Goal: Information Seeking & Learning: Learn about a topic

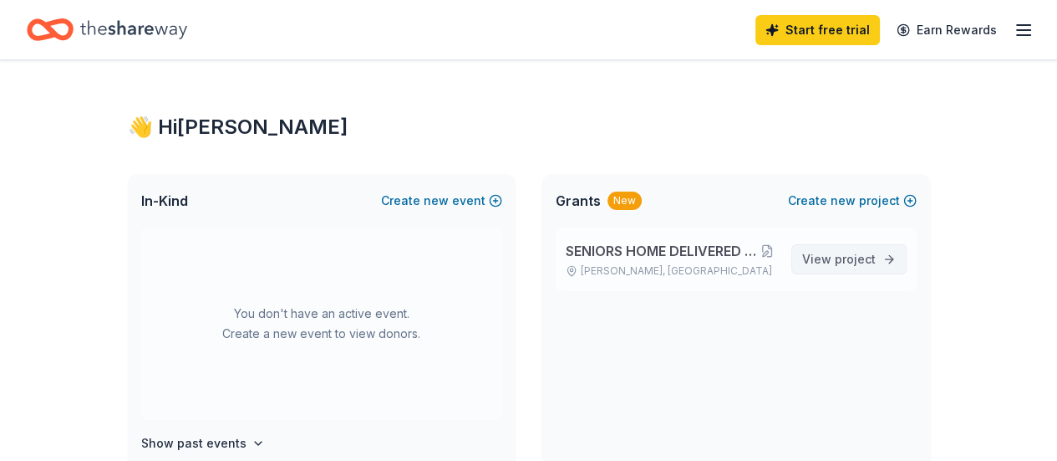
click at [832, 257] on span "View project" at bounding box center [839, 259] width 74 height 20
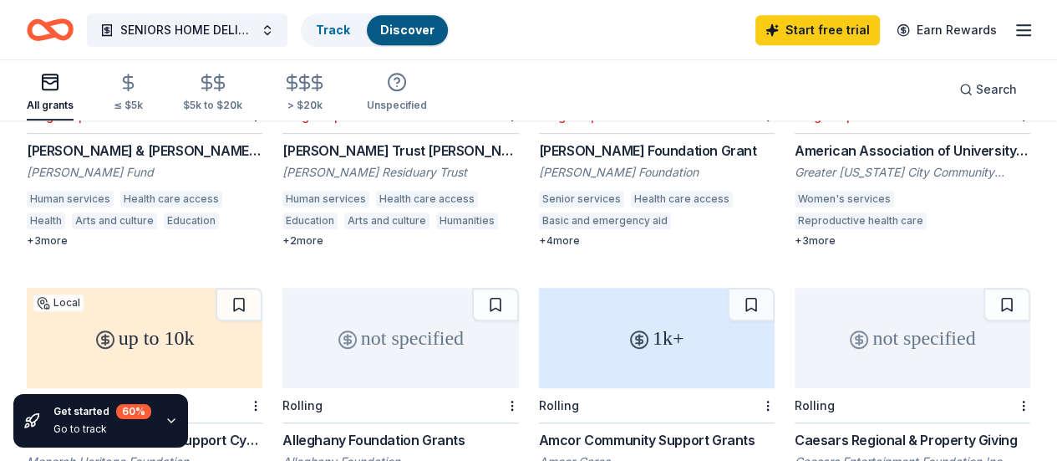
scroll to position [919, 0]
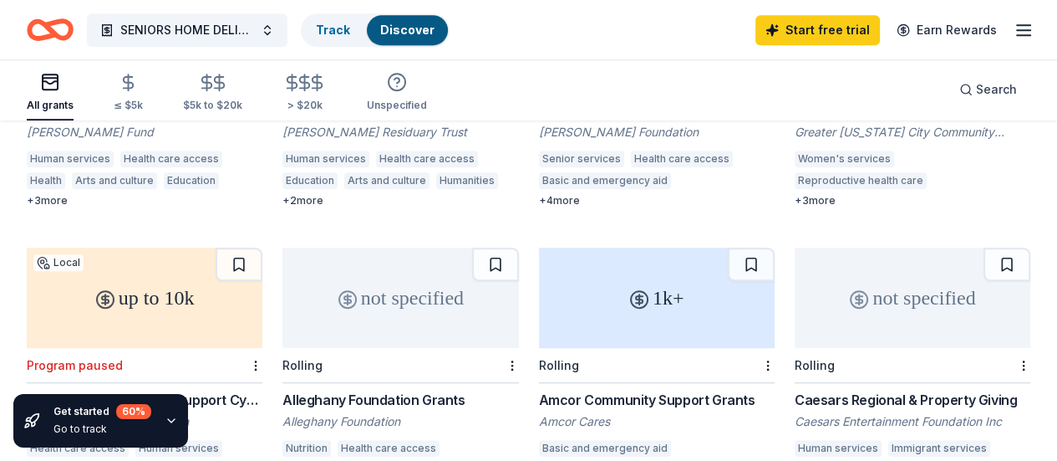
click at [1014, 28] on icon "button" at bounding box center [1024, 30] width 20 height 20
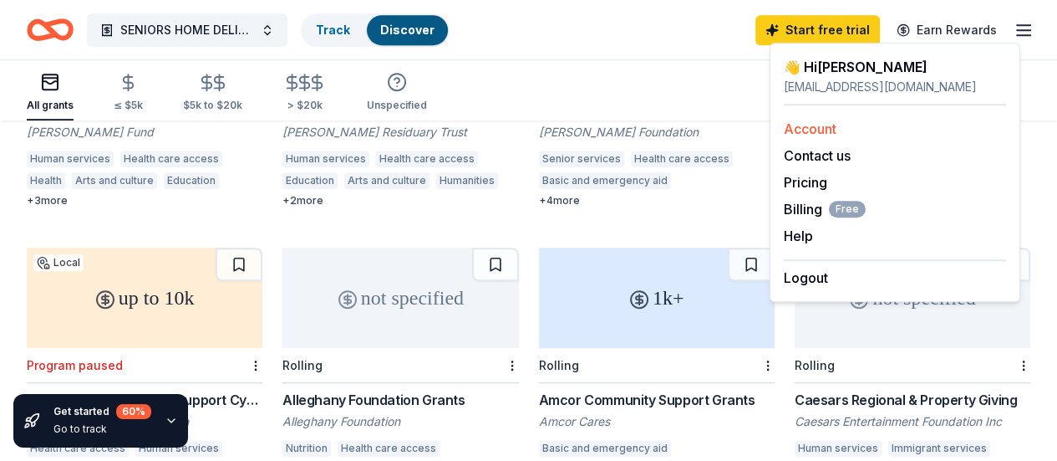
click at [831, 130] on link "Account" at bounding box center [810, 128] width 53 height 17
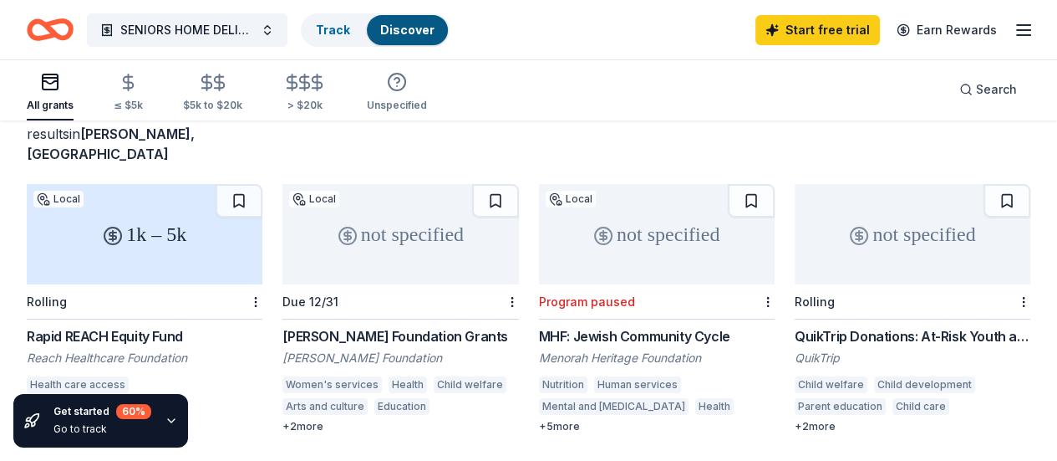
scroll to position [84, 0]
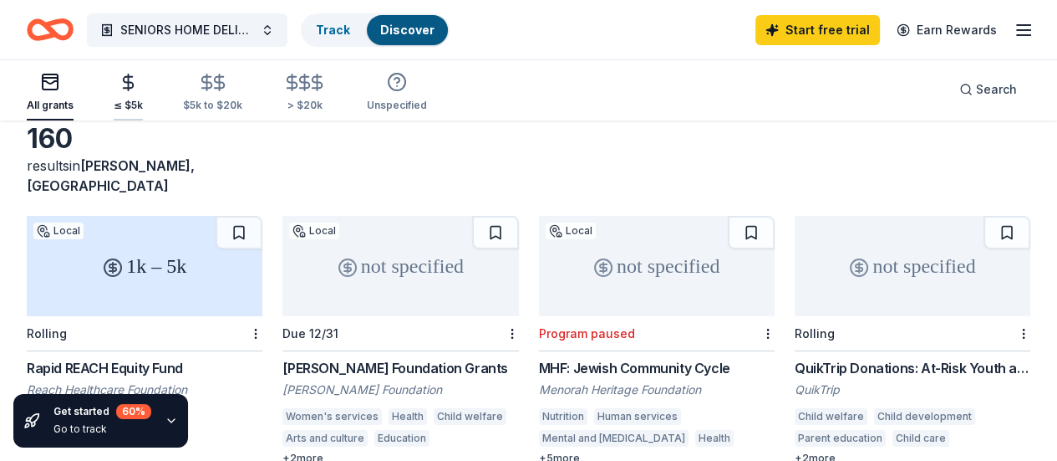
click at [134, 81] on icon "button" at bounding box center [129, 82] width 10 height 11
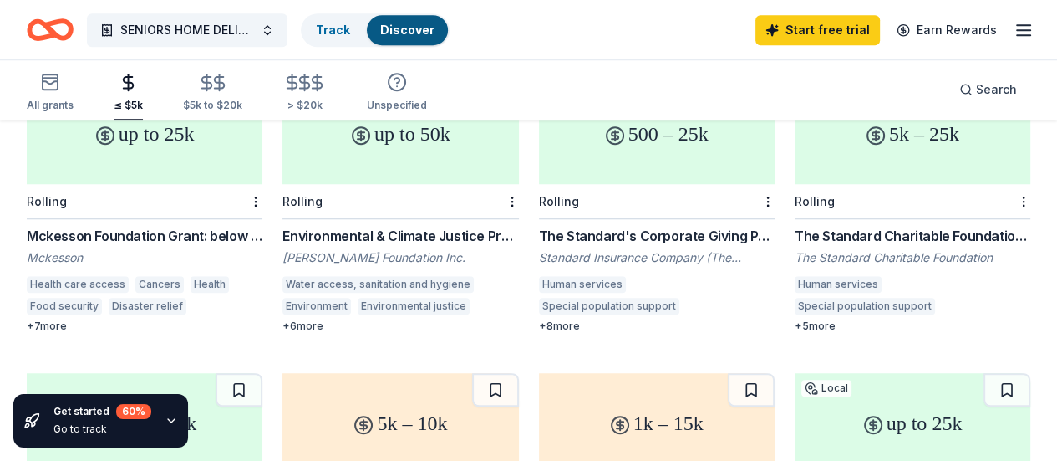
scroll to position [1159, 0]
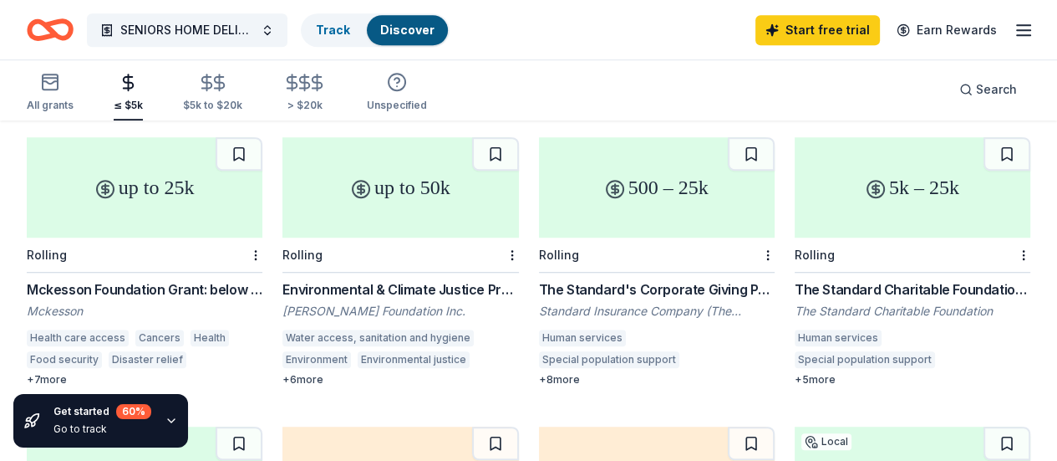
scroll to position [992, 0]
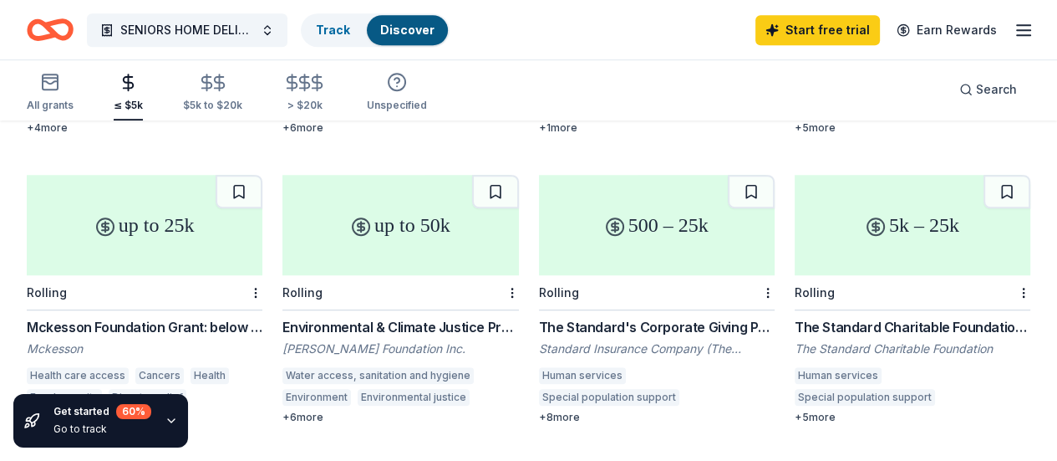
click at [795, 317] on div "The Standard Charitable Foundation Grant" at bounding box center [913, 327] width 236 height 20
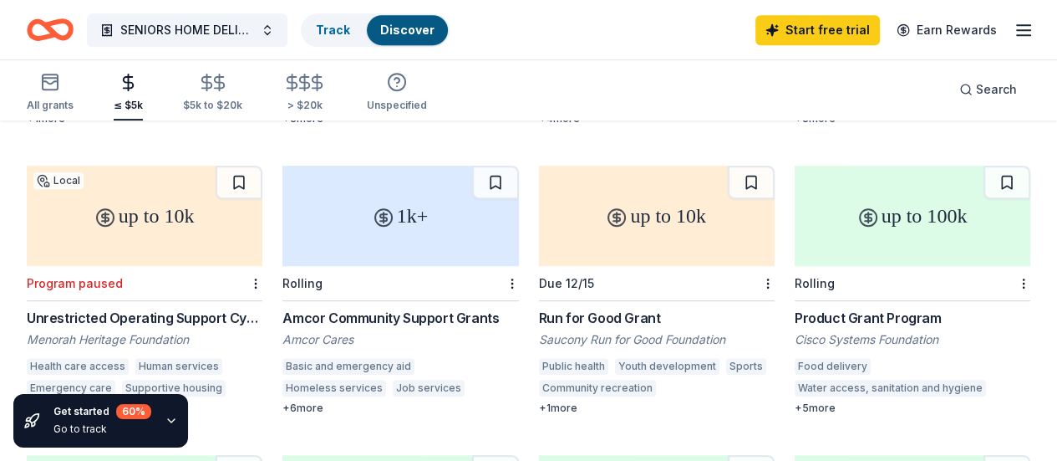
scroll to position [658, 0]
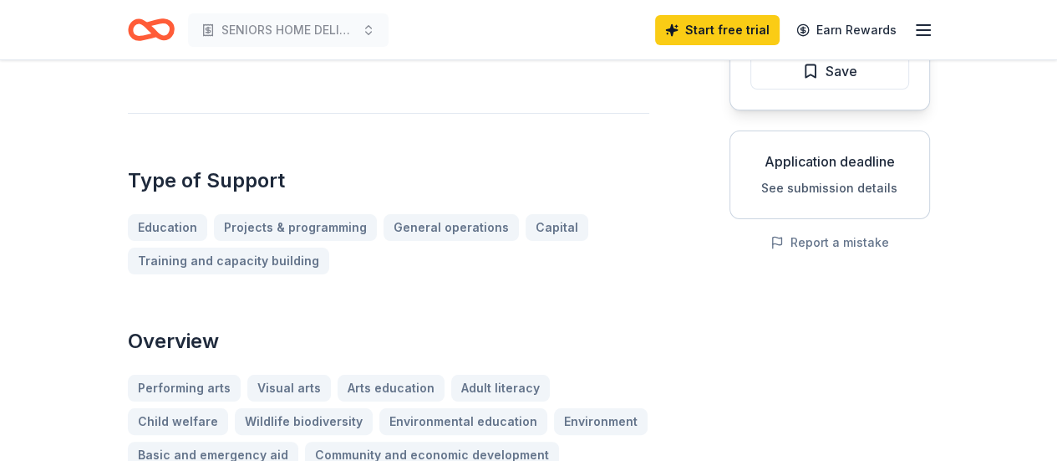
scroll to position [251, 0]
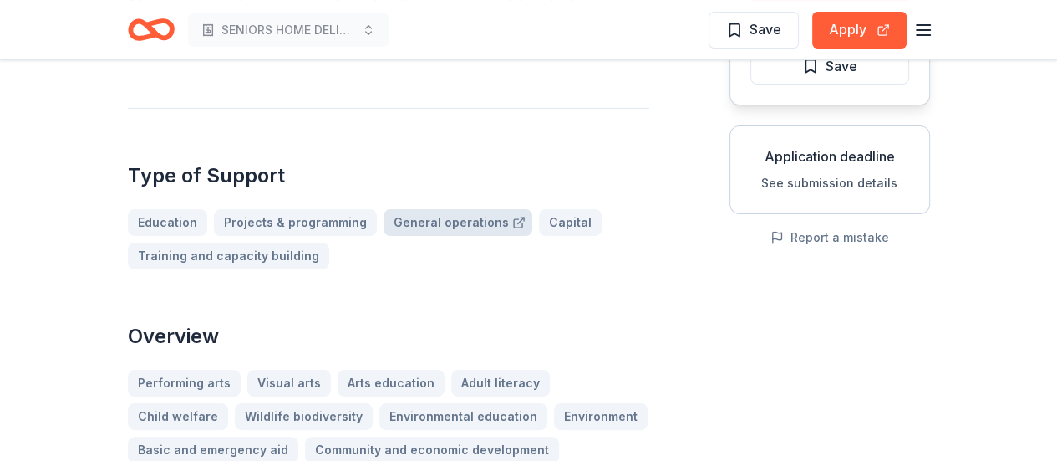
click at [461, 221] on link "General operations" at bounding box center [458, 222] width 149 height 27
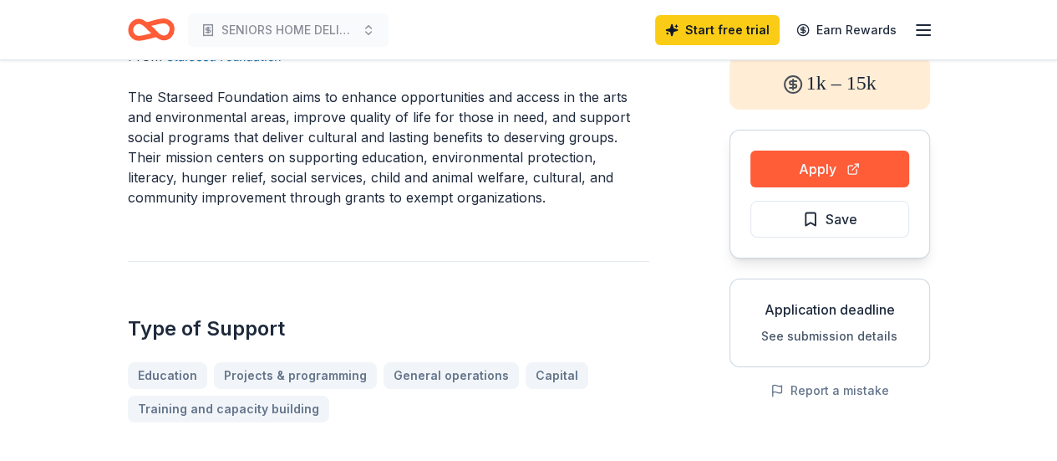
scroll to position [84, 0]
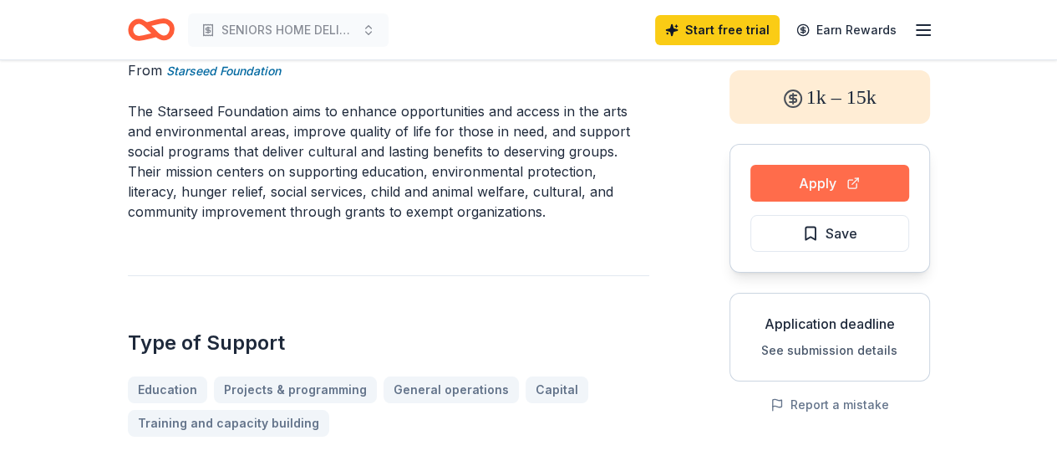
click at [796, 183] on button "Apply" at bounding box center [830, 183] width 159 height 37
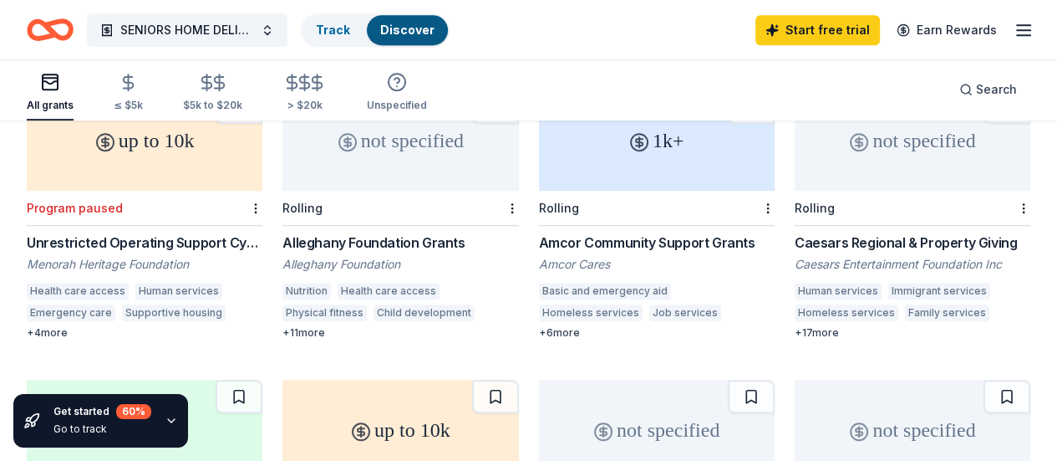
scroll to position [1076, 0]
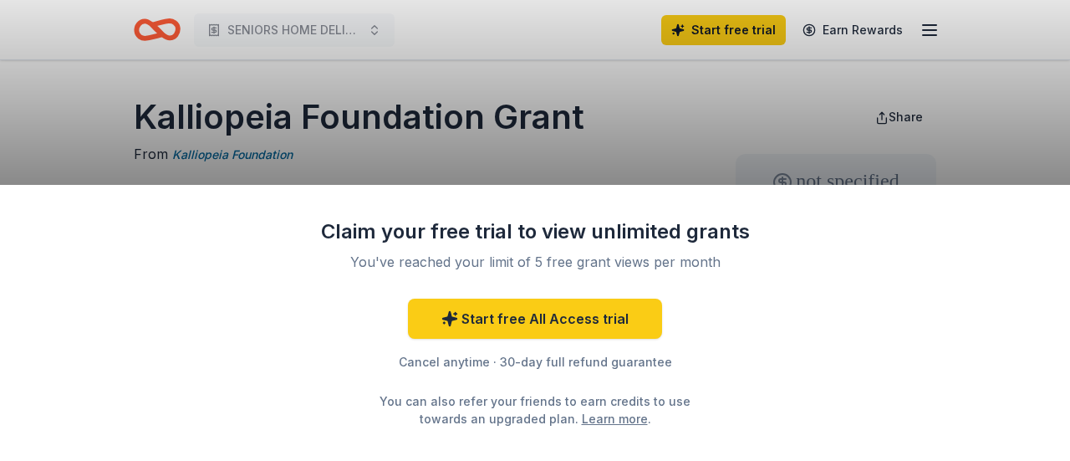
click at [738, 113] on div "Claim your free trial to view unlimited grants You've reached your limit of 5 f…" at bounding box center [535, 230] width 1070 height 461
click at [1056, 191] on div "Claim your free trial to view unlimited grants You've reached your limit of 5 f…" at bounding box center [535, 323] width 1070 height 276
click at [1056, 183] on div "Claim your free trial to view unlimited grants You've reached your limit of 5 f…" at bounding box center [535, 230] width 1070 height 461
